Goal: Transaction & Acquisition: Book appointment/travel/reservation

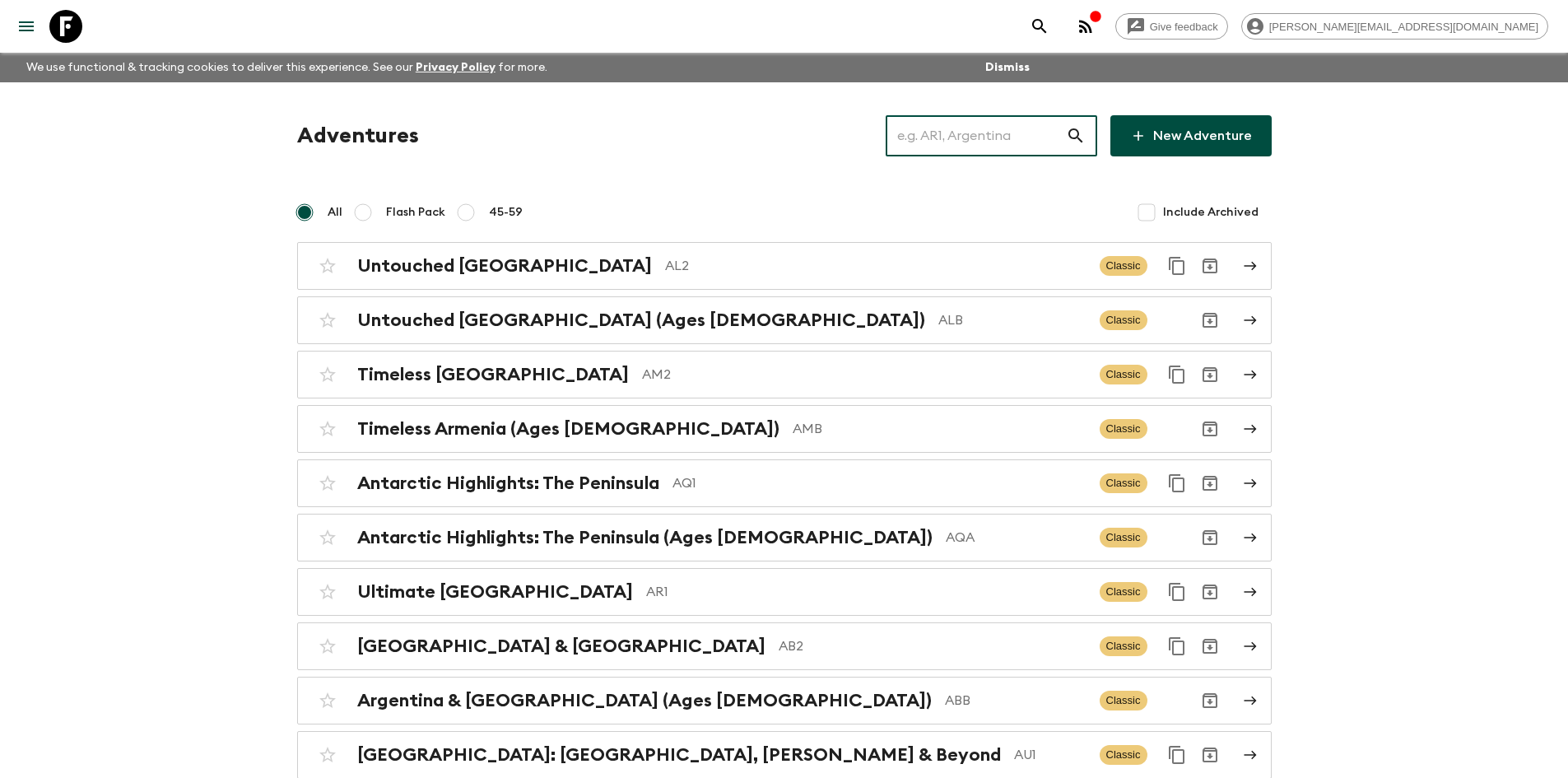
click at [1025, 134] on input "text" at bounding box center [975, 136] width 180 height 46
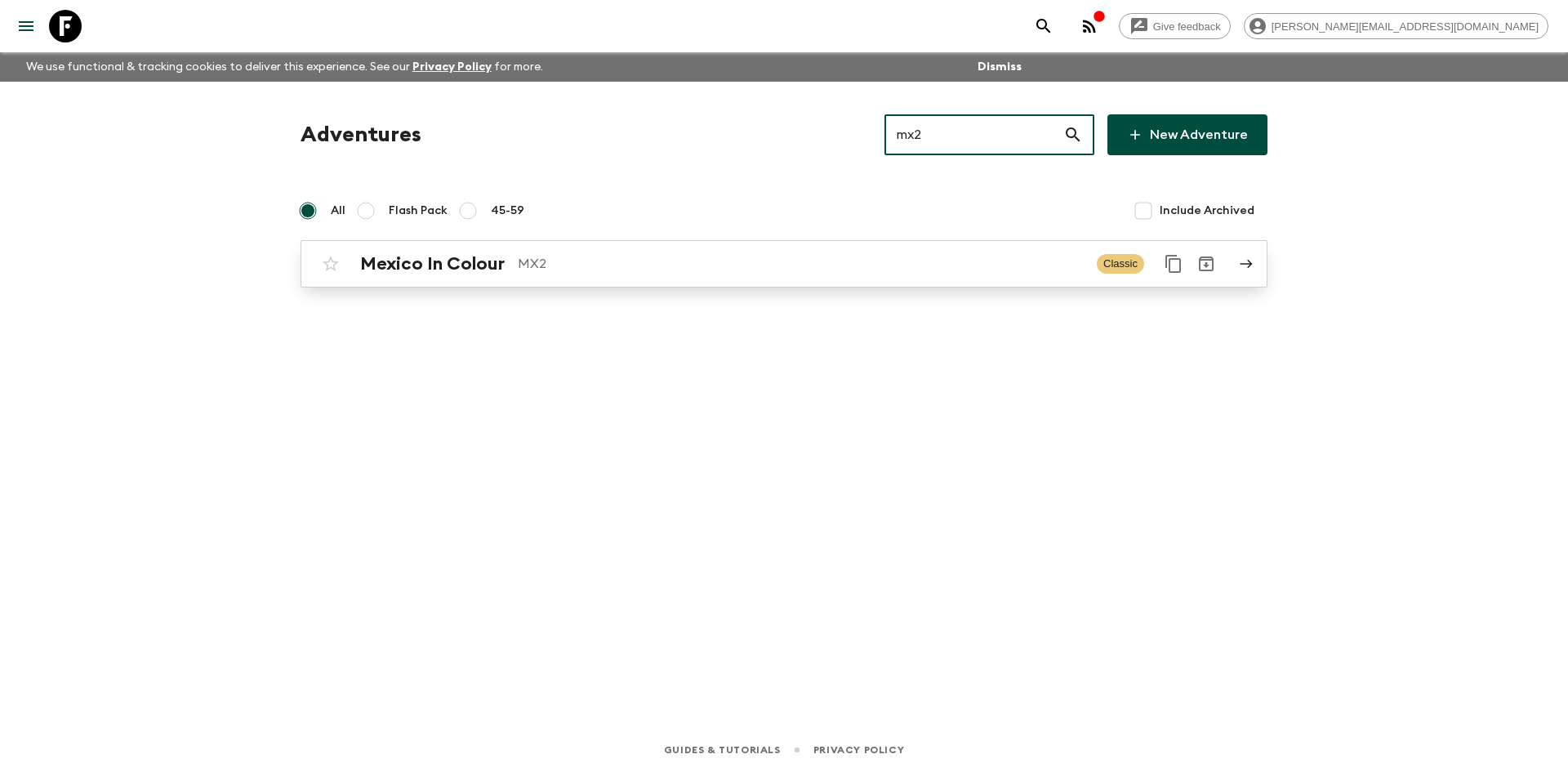
type input "mx2"
click at [852, 248] on div "Mexico In Colour MX2 Classic" at bounding box center [752, 264] width 875 height 33
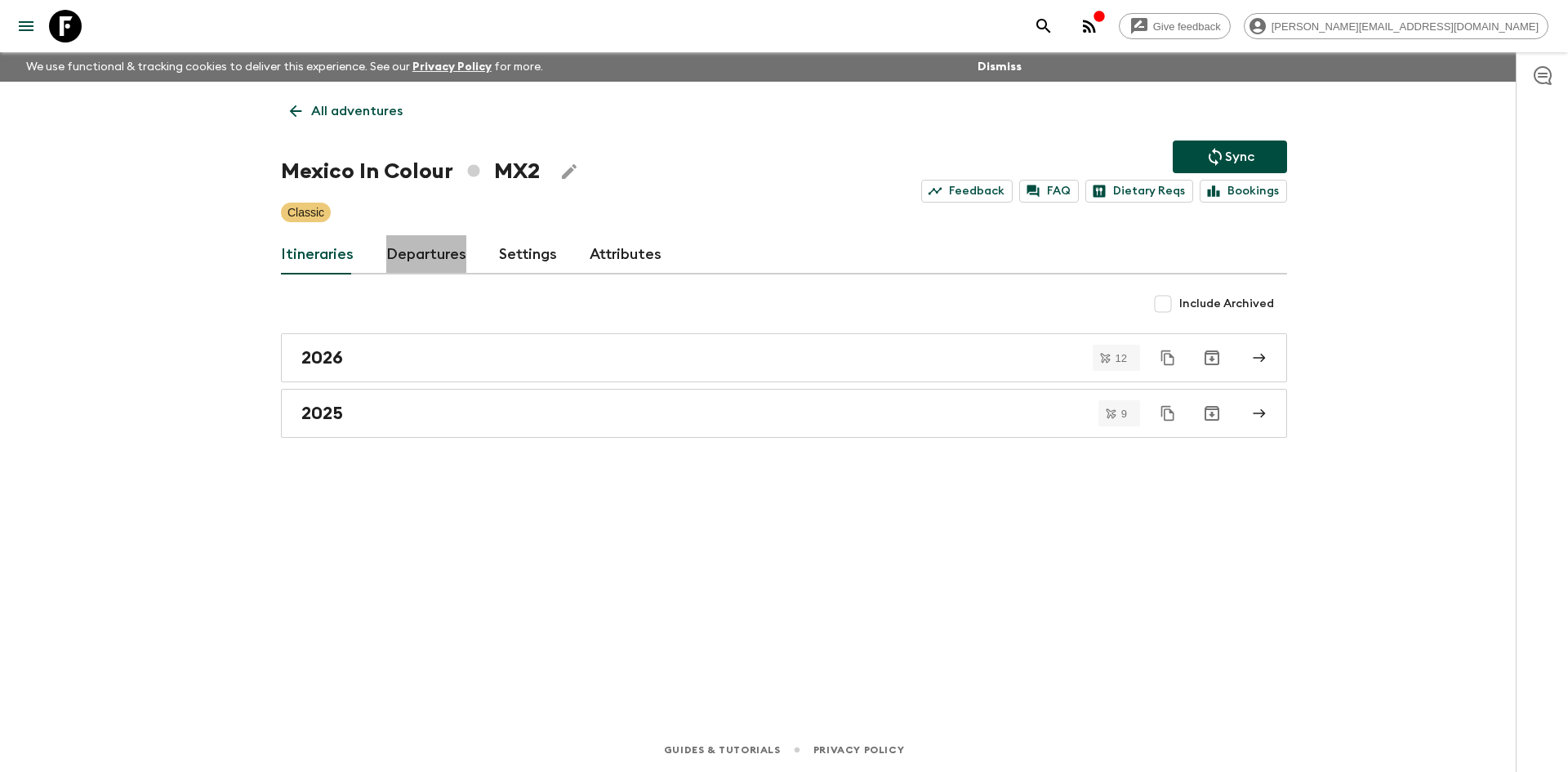
click at [421, 243] on link "Departures" at bounding box center [426, 254] width 80 height 39
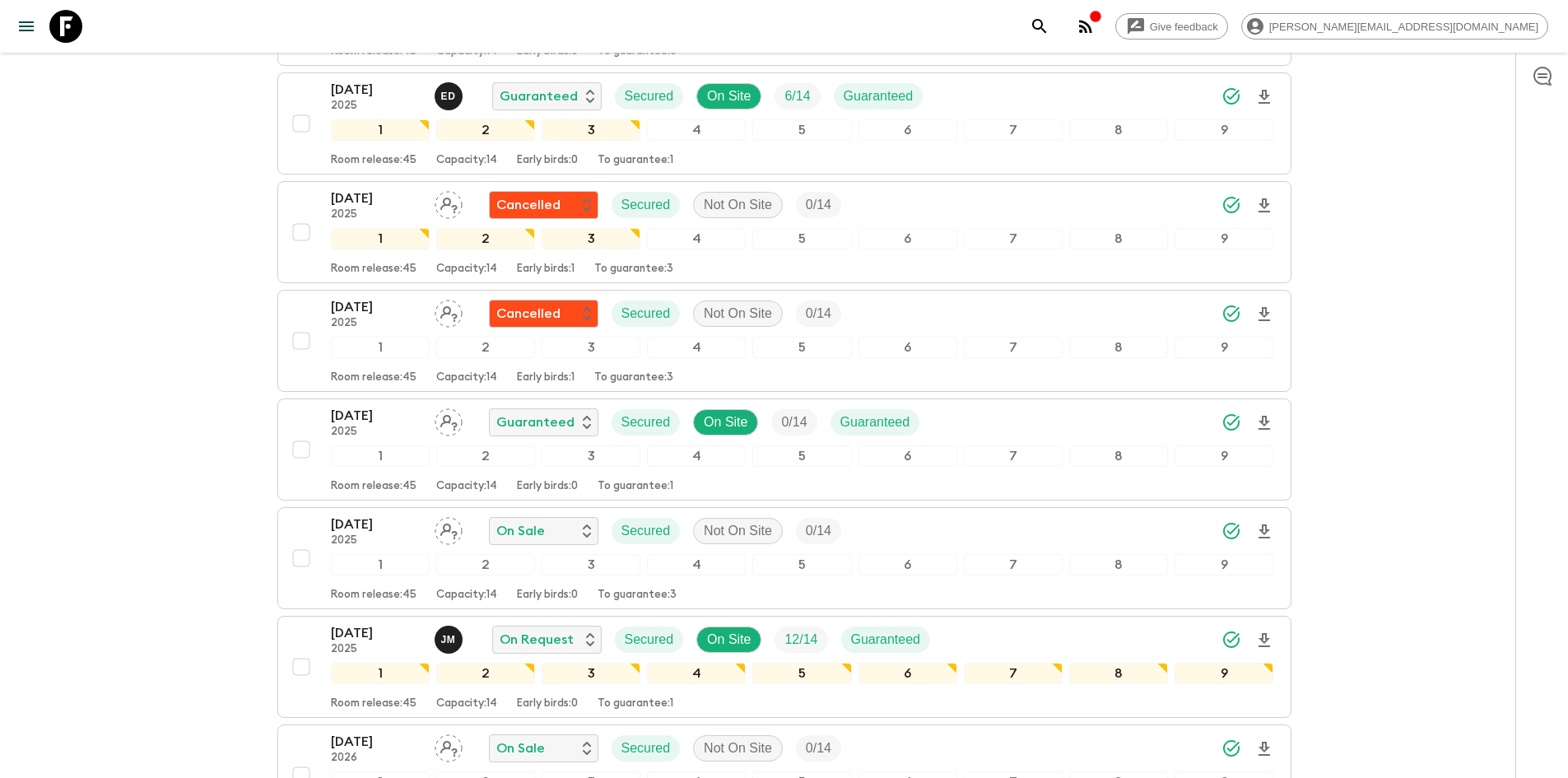
scroll to position [655, 0]
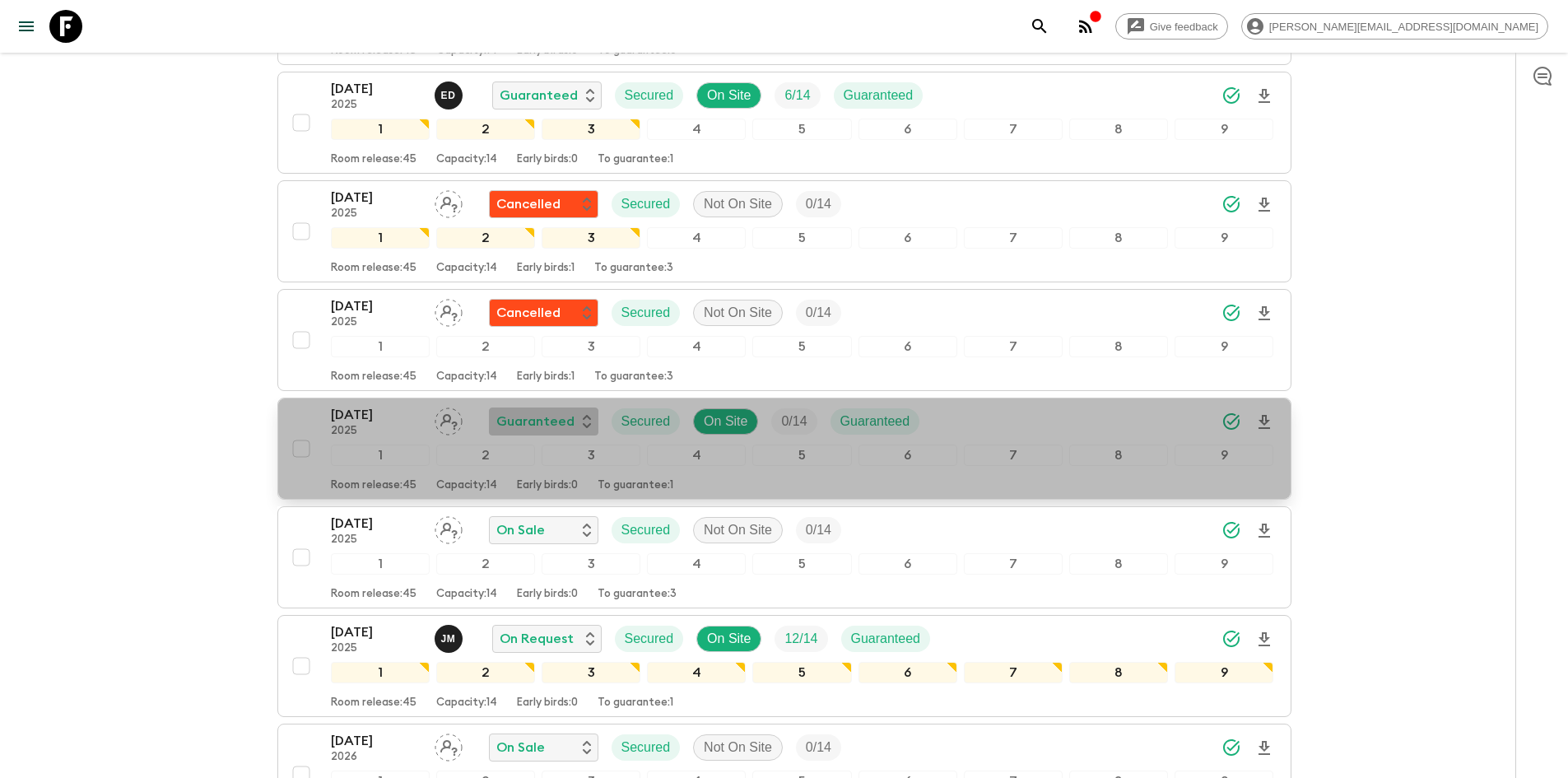
click at [541, 431] on div "Guaranteed" at bounding box center [544, 422] width 110 height 28
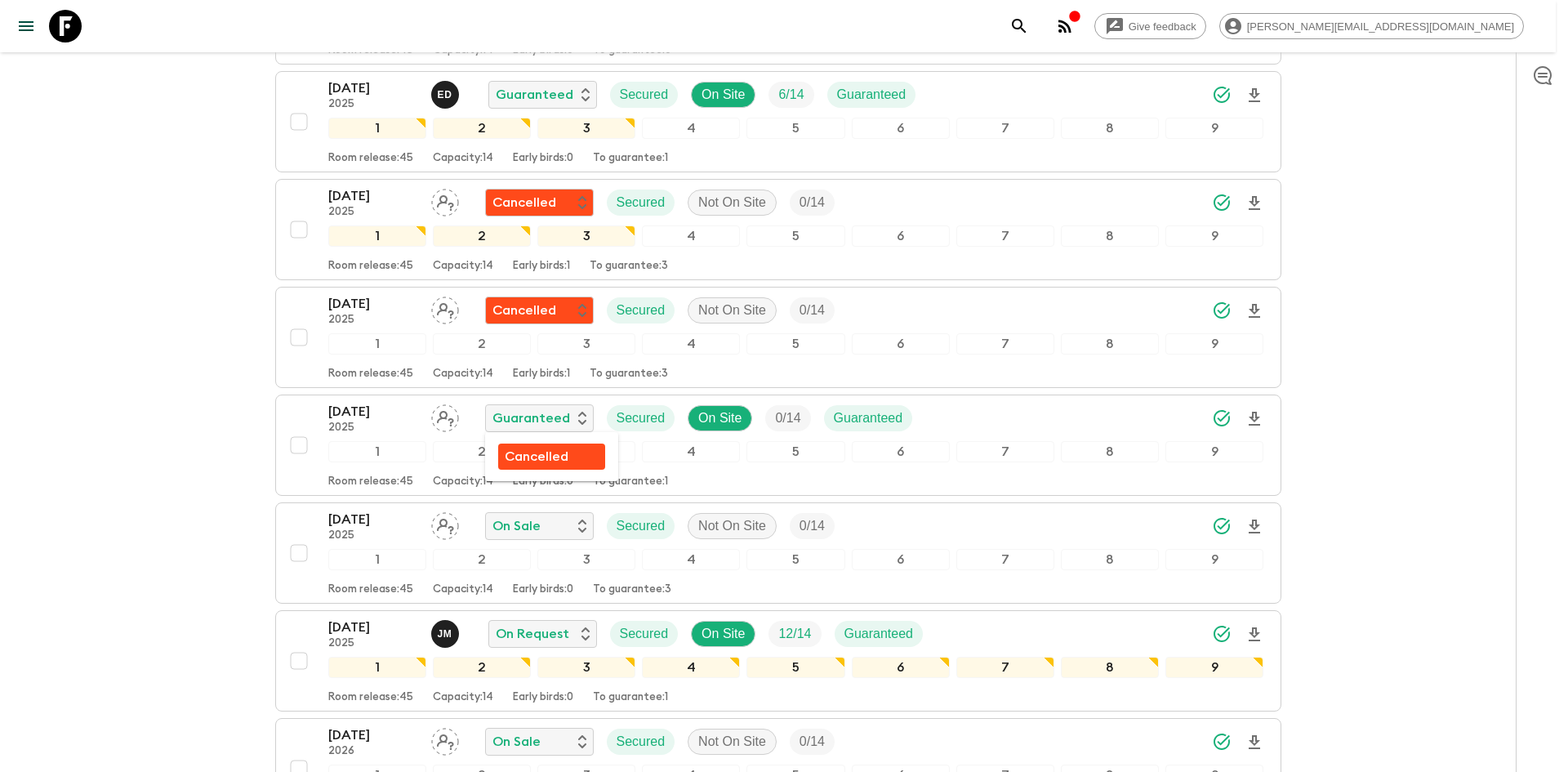
click at [716, 420] on div at bounding box center [784, 386] width 1568 height 772
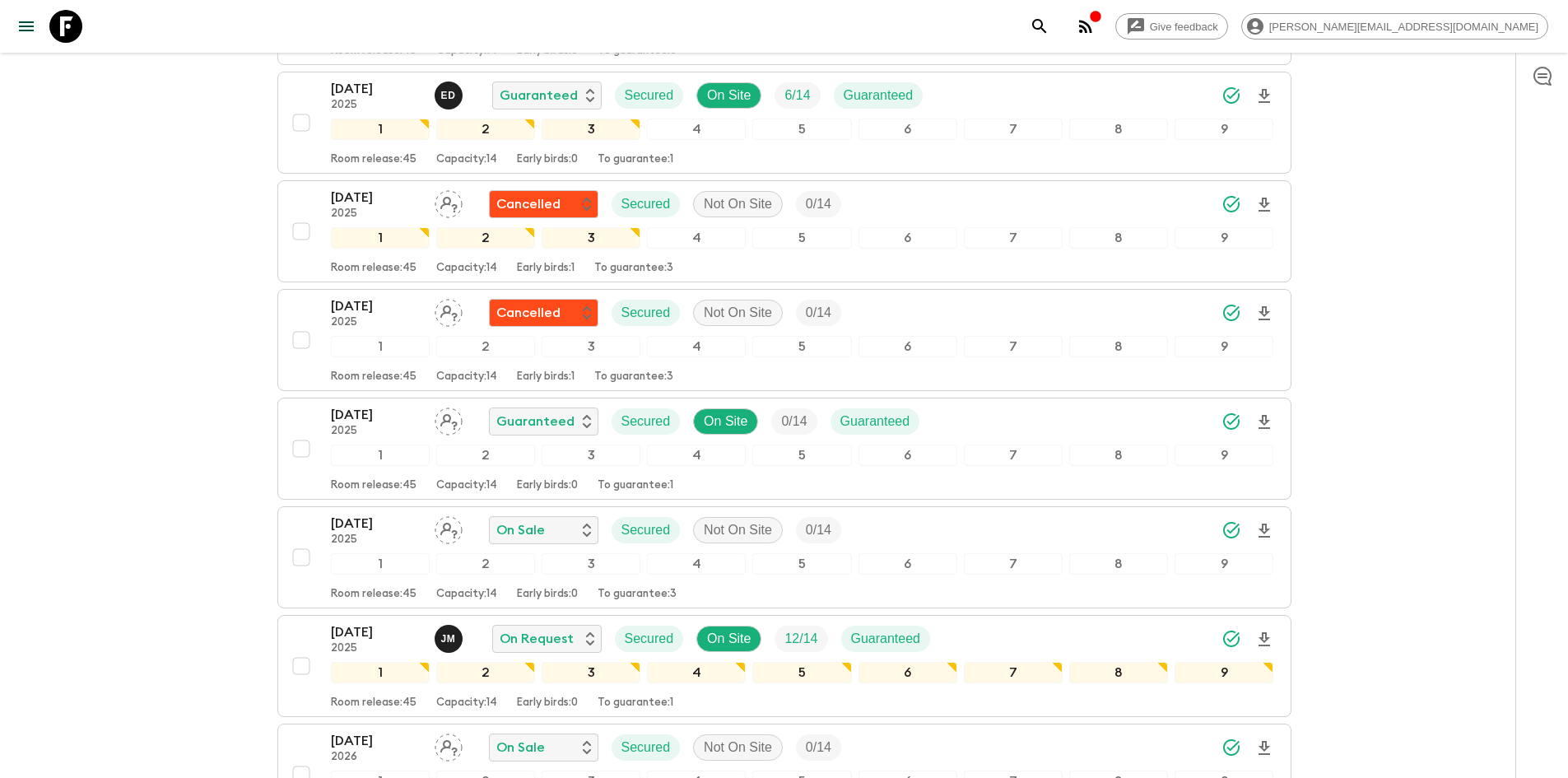
click at [721, 423] on p "On Site" at bounding box center [726, 422] width 43 height 20
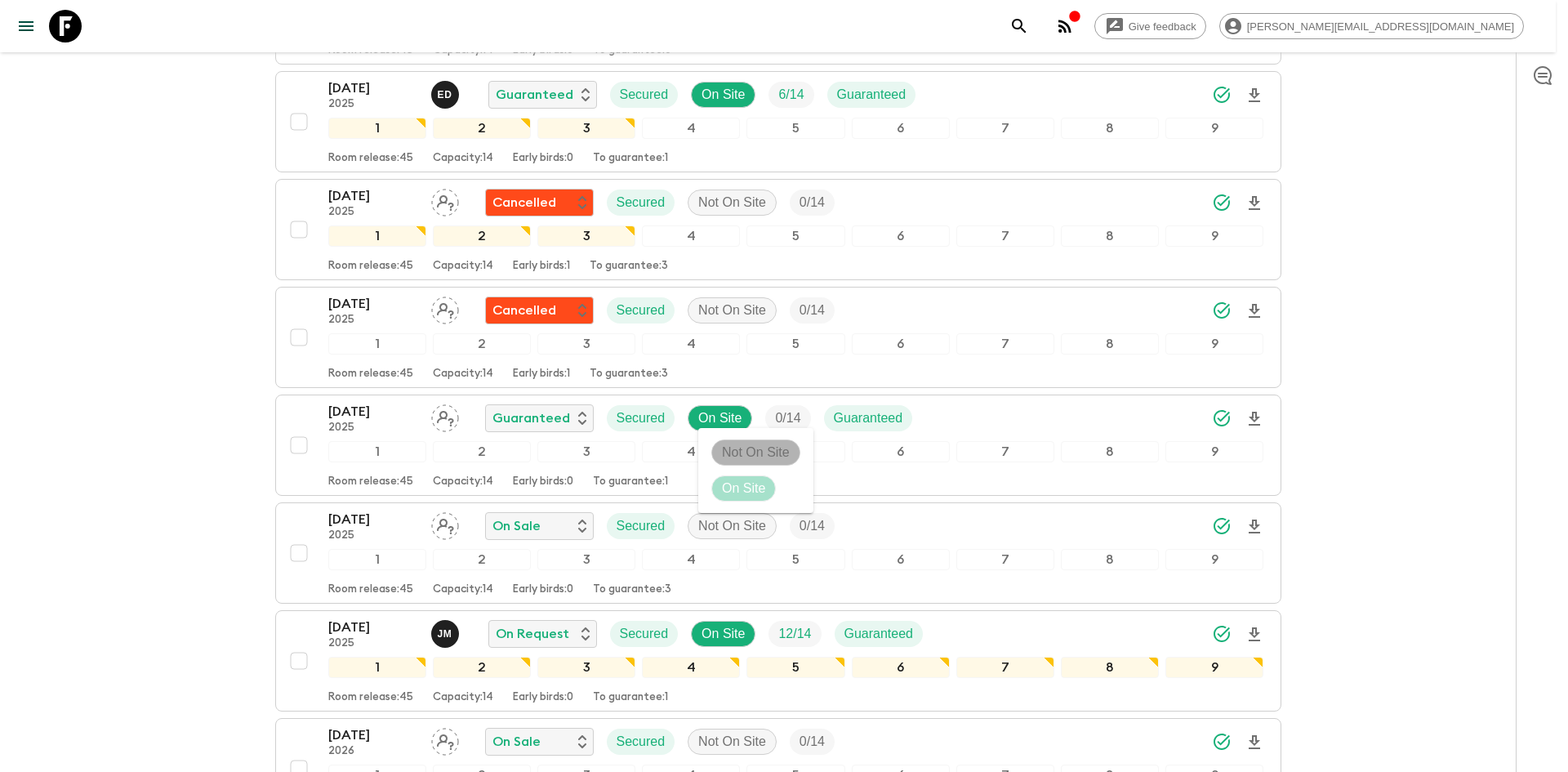
click at [744, 455] on p "Not On Site" at bounding box center [756, 452] width 68 height 20
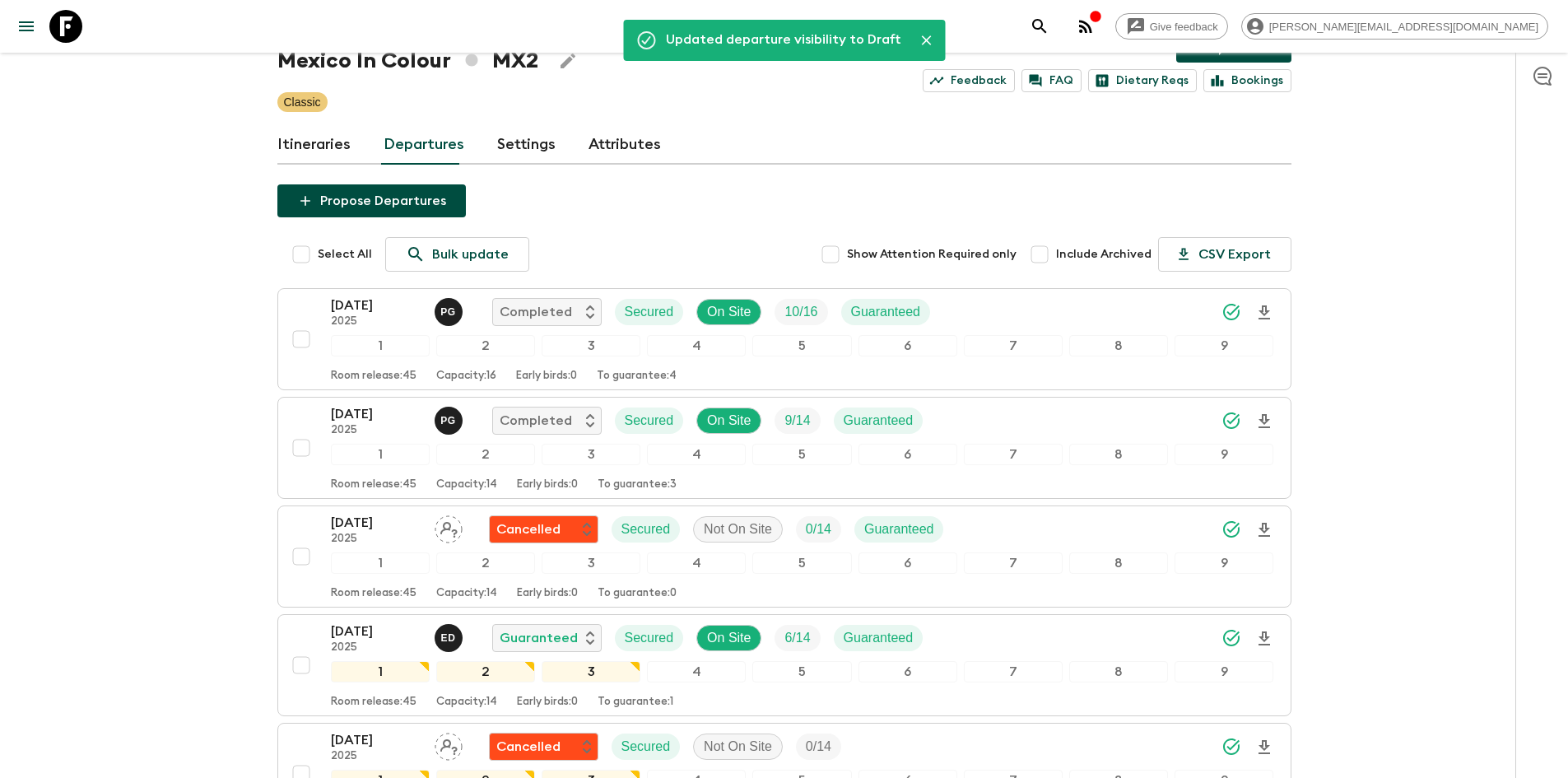
scroll to position [0, 0]
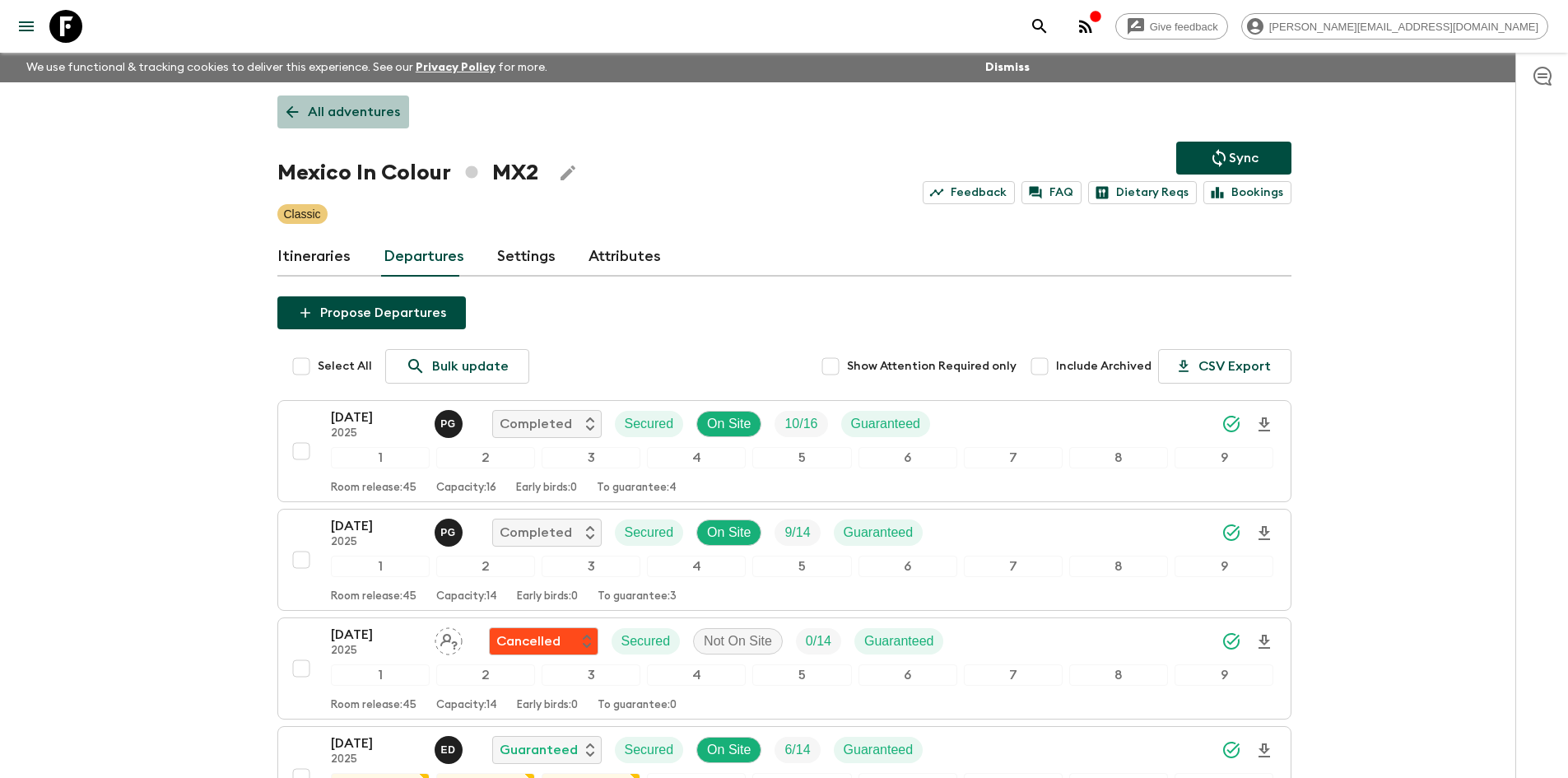
click at [375, 113] on p "All adventures" at bounding box center [354, 111] width 92 height 20
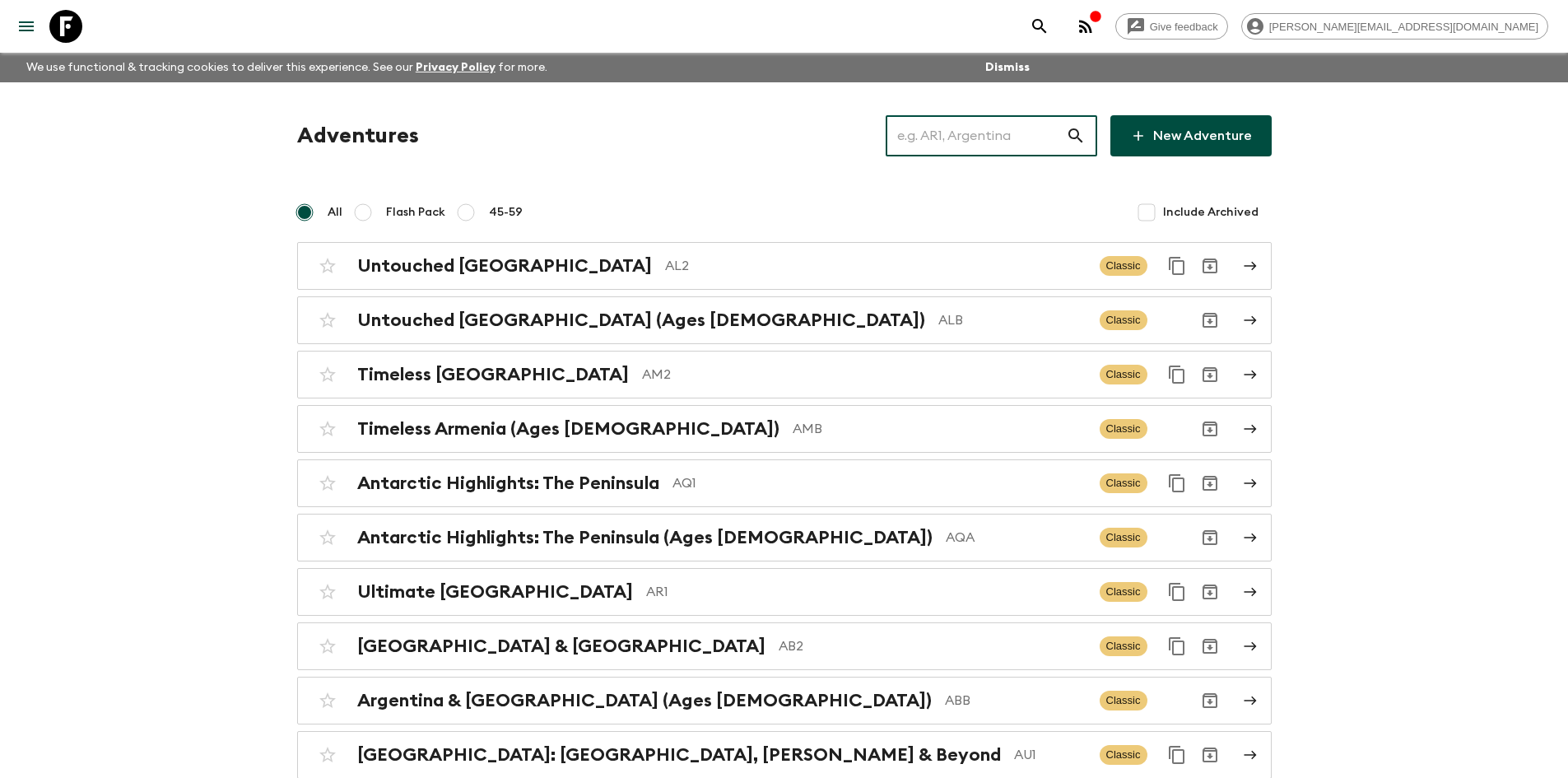
click at [998, 143] on input "text" at bounding box center [975, 136] width 180 height 46
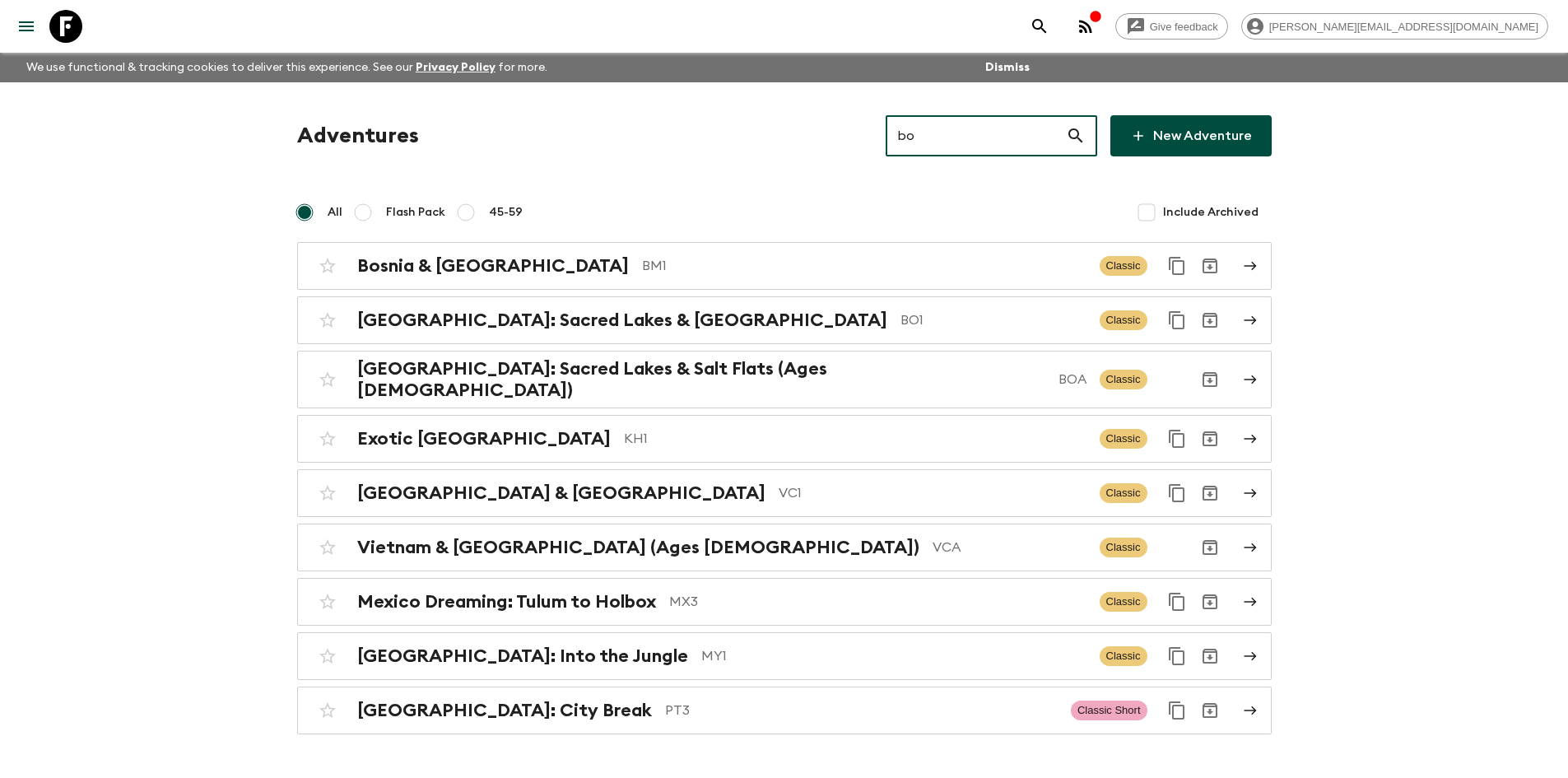
type input "bo1"
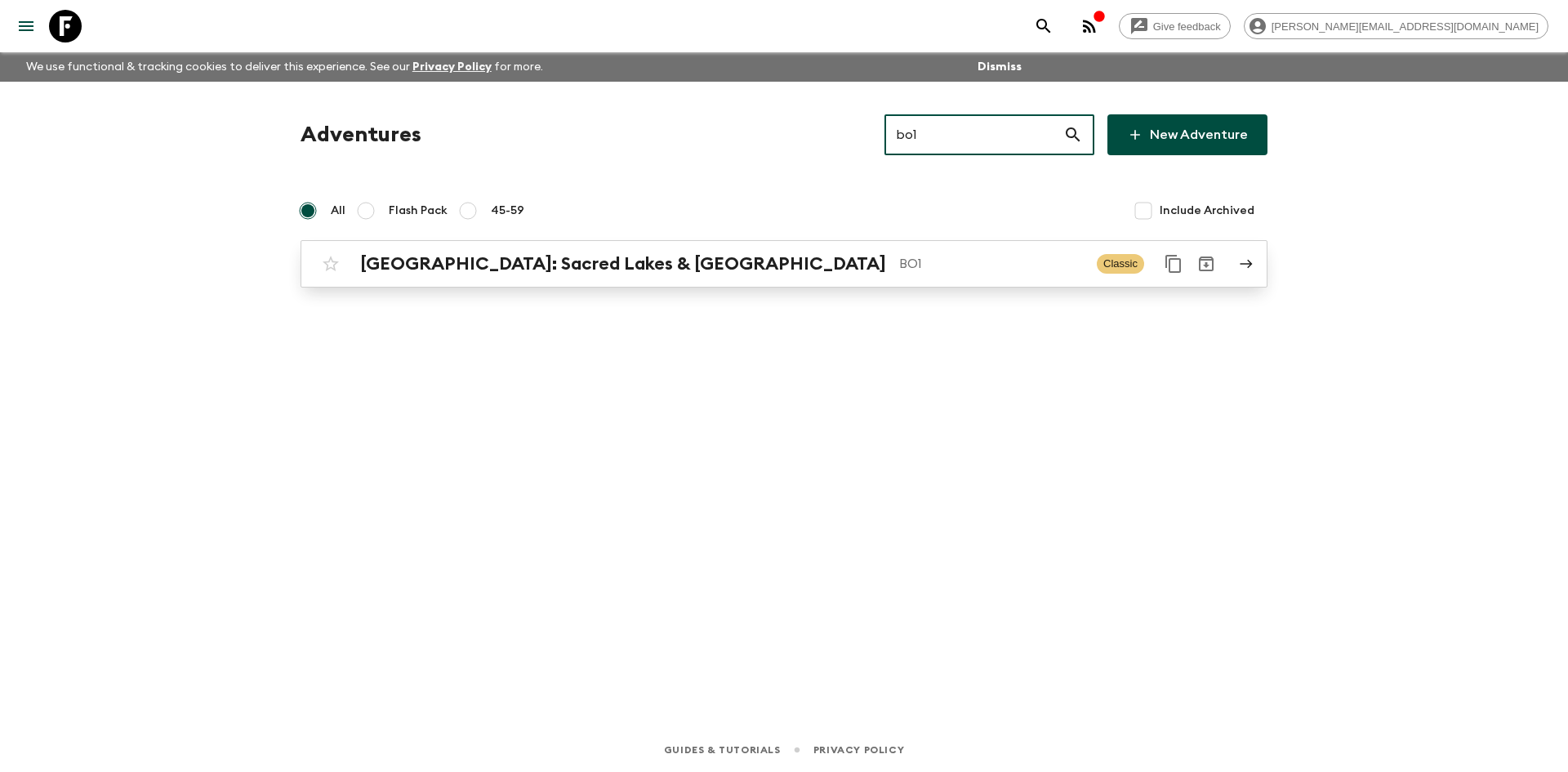
click at [900, 255] on p "BO1" at bounding box center [992, 264] width 185 height 20
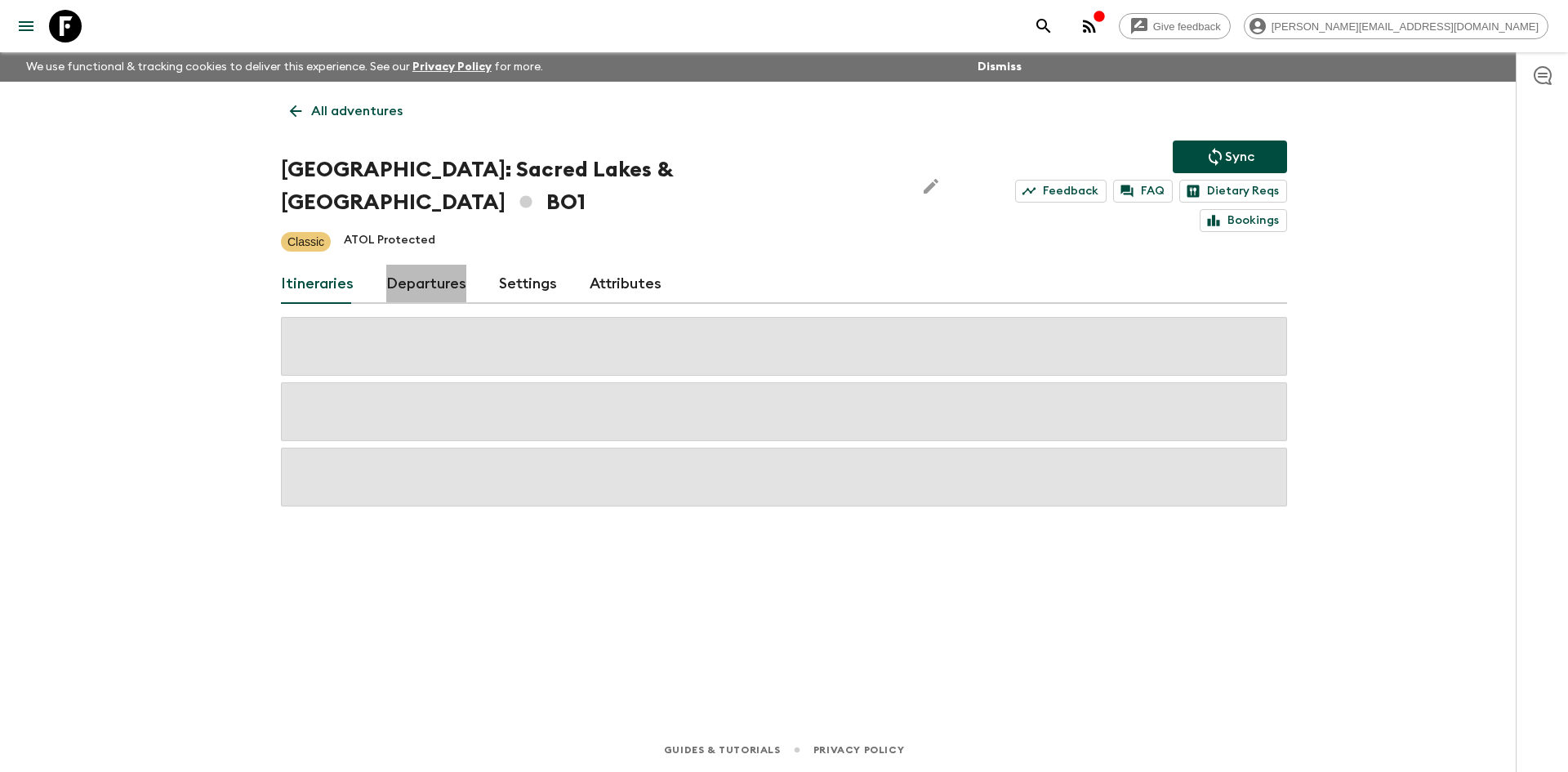
click at [448, 265] on link "Departures" at bounding box center [426, 284] width 80 height 39
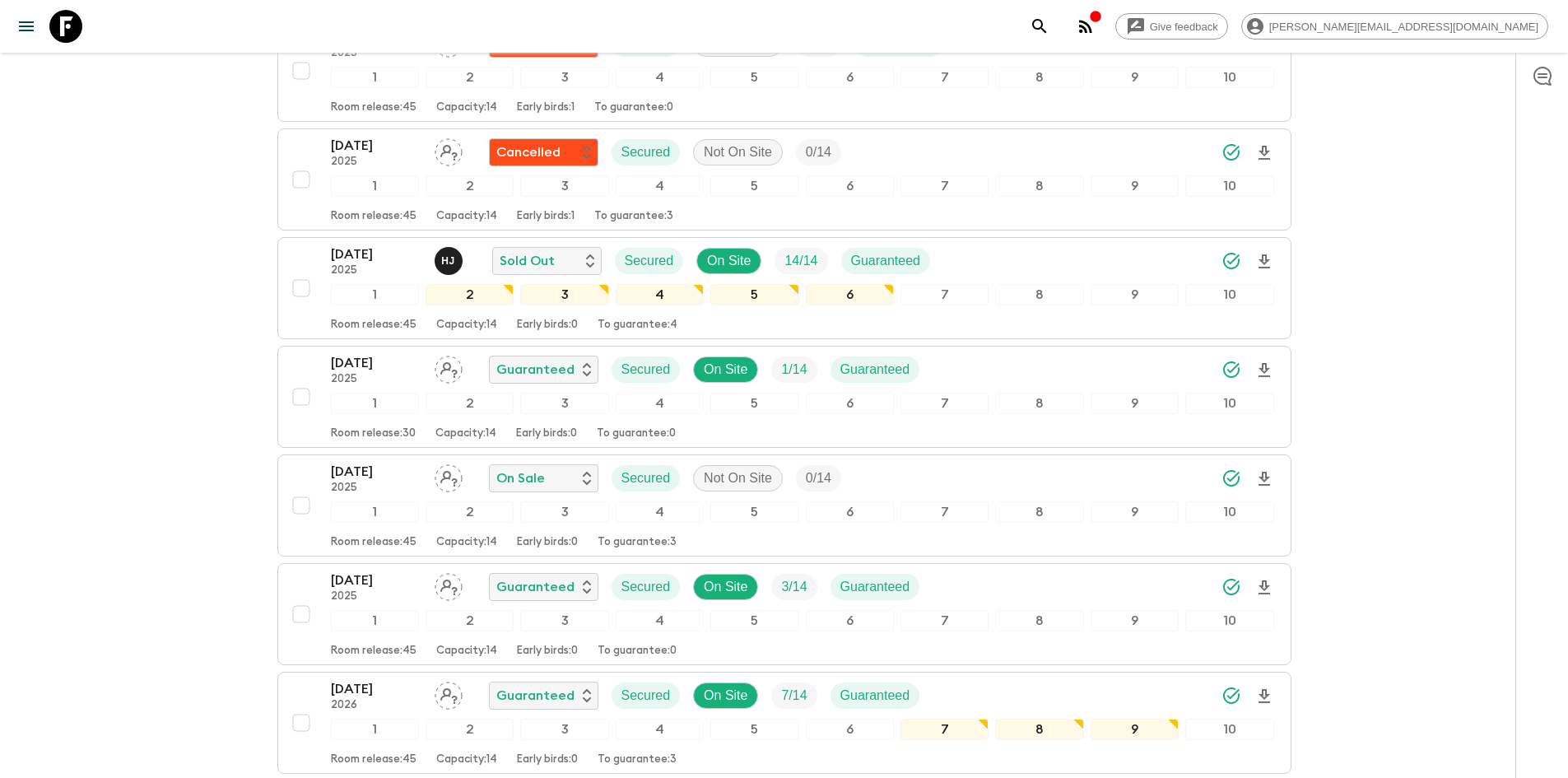
scroll to position [411, 0]
